Goal: Book appointment/travel/reservation

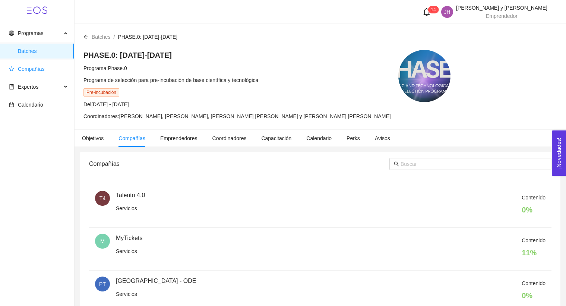
click at [33, 68] on span "Compañías" at bounding box center [31, 69] width 27 height 6
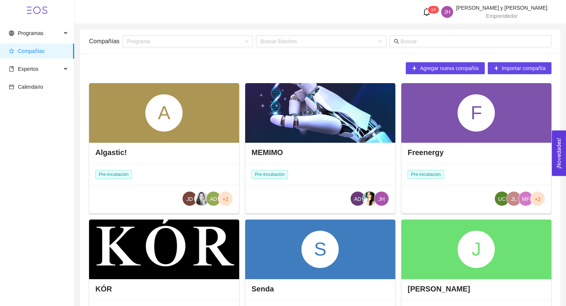
click at [356, 111] on div at bounding box center [320, 113] width 150 height 60
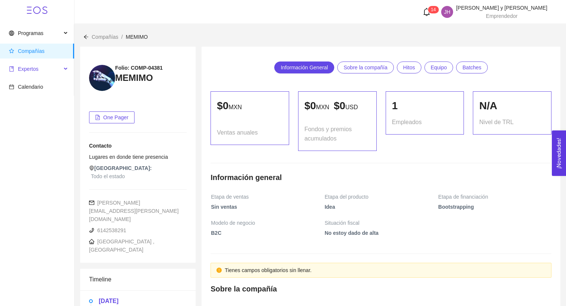
click at [44, 74] on span "Expertos" at bounding box center [35, 68] width 53 height 15
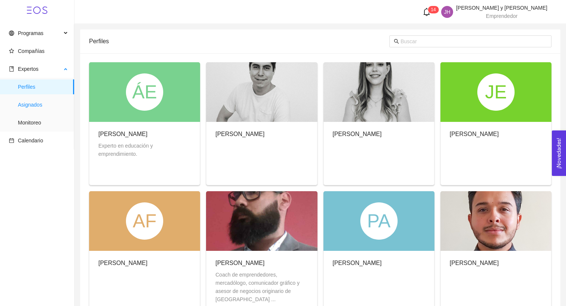
click at [55, 99] on span "Asignados" at bounding box center [43, 104] width 50 height 15
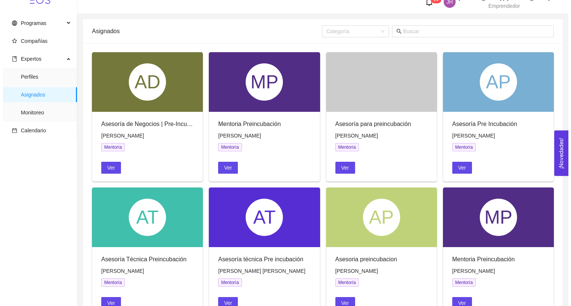
scroll to position [12, 0]
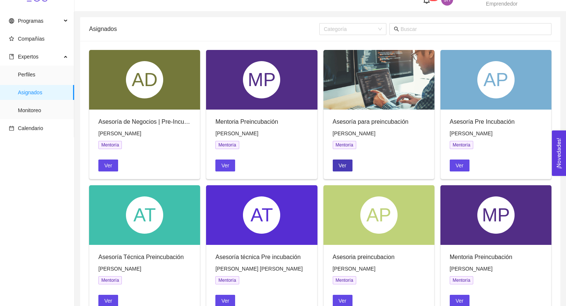
click at [345, 163] on span "Ver" at bounding box center [342, 165] width 8 height 8
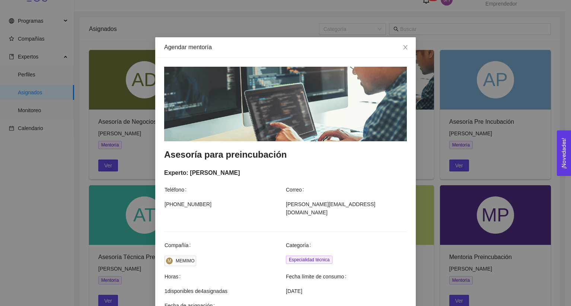
scroll to position [197, 0]
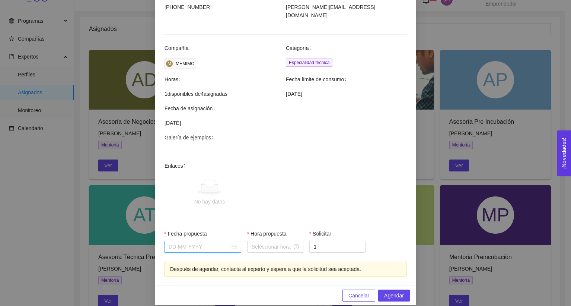
click at [211, 242] on input "Fecha propuesta" at bounding box center [199, 246] width 61 height 8
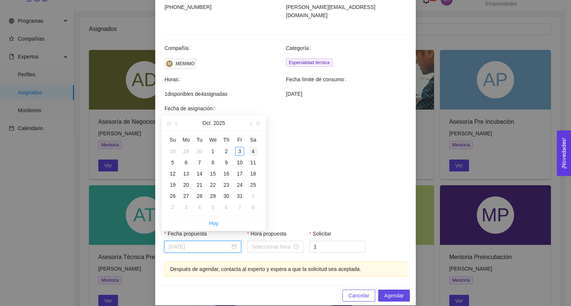
type input "[DATE]"
click at [249, 153] on div "4" at bounding box center [253, 151] width 9 height 9
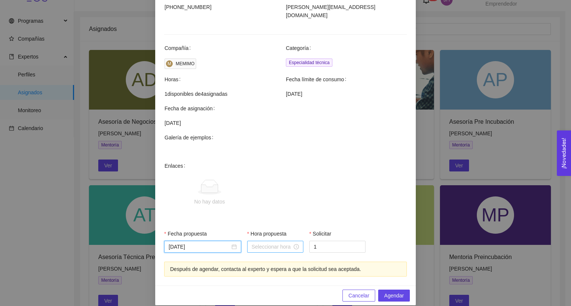
click at [259, 242] on input "Hora propuesta" at bounding box center [272, 246] width 41 height 8
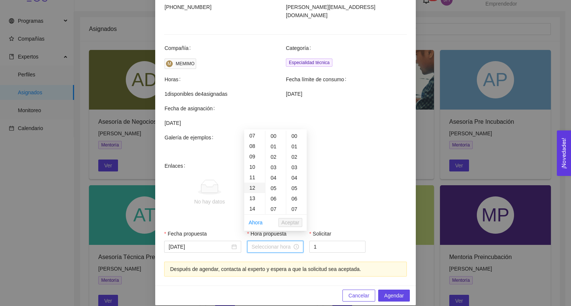
click at [251, 182] on div "12" at bounding box center [254, 187] width 21 height 10
type input "12:00:00"
click at [290, 222] on span "Aceptar" at bounding box center [291, 222] width 18 height 8
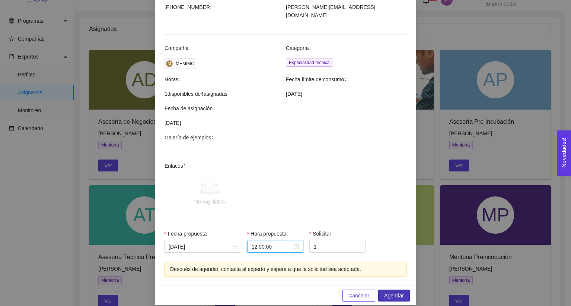
click at [391, 291] on span "Agendar" at bounding box center [394, 295] width 20 height 8
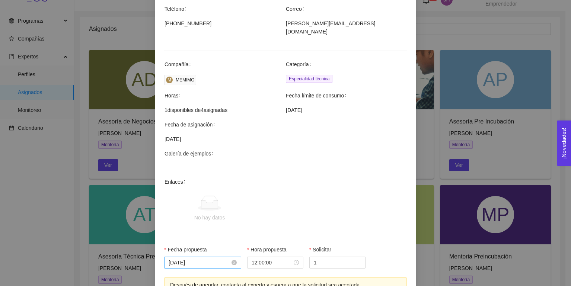
scroll to position [216, 0]
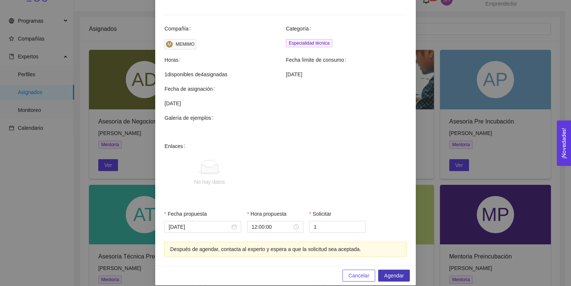
click at [384, 272] on span "Agendar" at bounding box center [394, 276] width 20 height 8
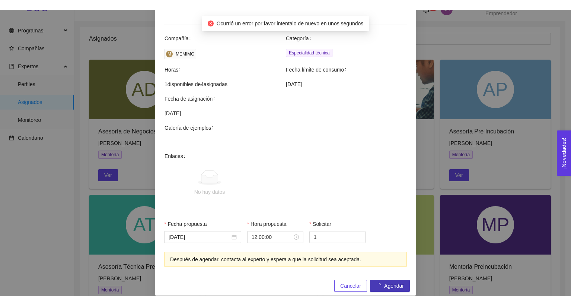
scroll to position [0, 0]
